Goal: Information Seeking & Learning: Learn about a topic

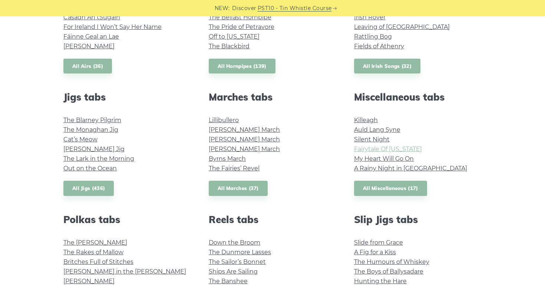
scroll to position [347, 0]
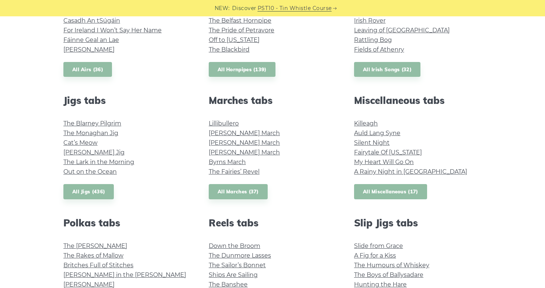
click at [386, 192] on link "All Miscellaneous (17)" at bounding box center [390, 191] width 73 height 15
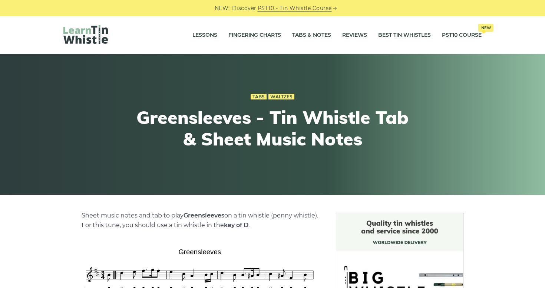
scroll to position [195, 0]
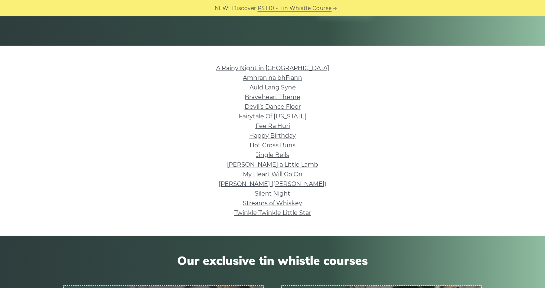
scroll to position [150, 0]
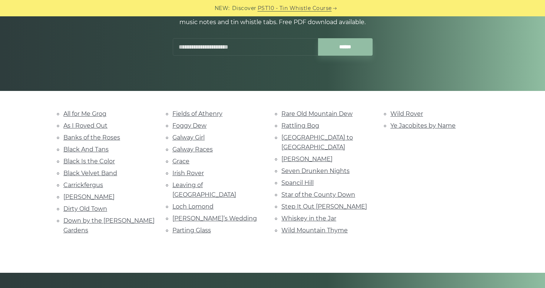
scroll to position [180, 0]
